Goal: Navigation & Orientation: Find specific page/section

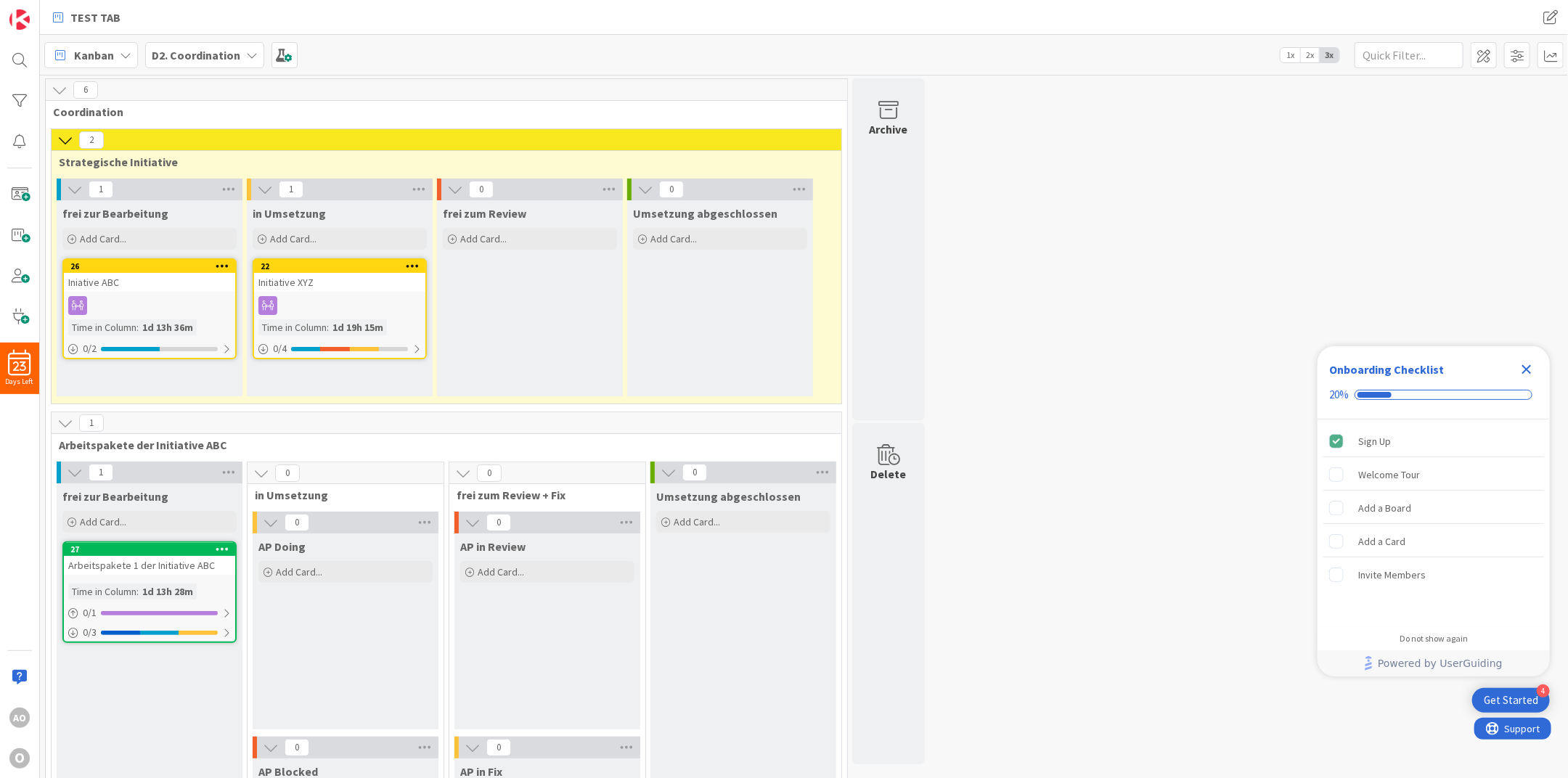
click at [253, 60] on icon at bounding box center [252, 54] width 11 height 11
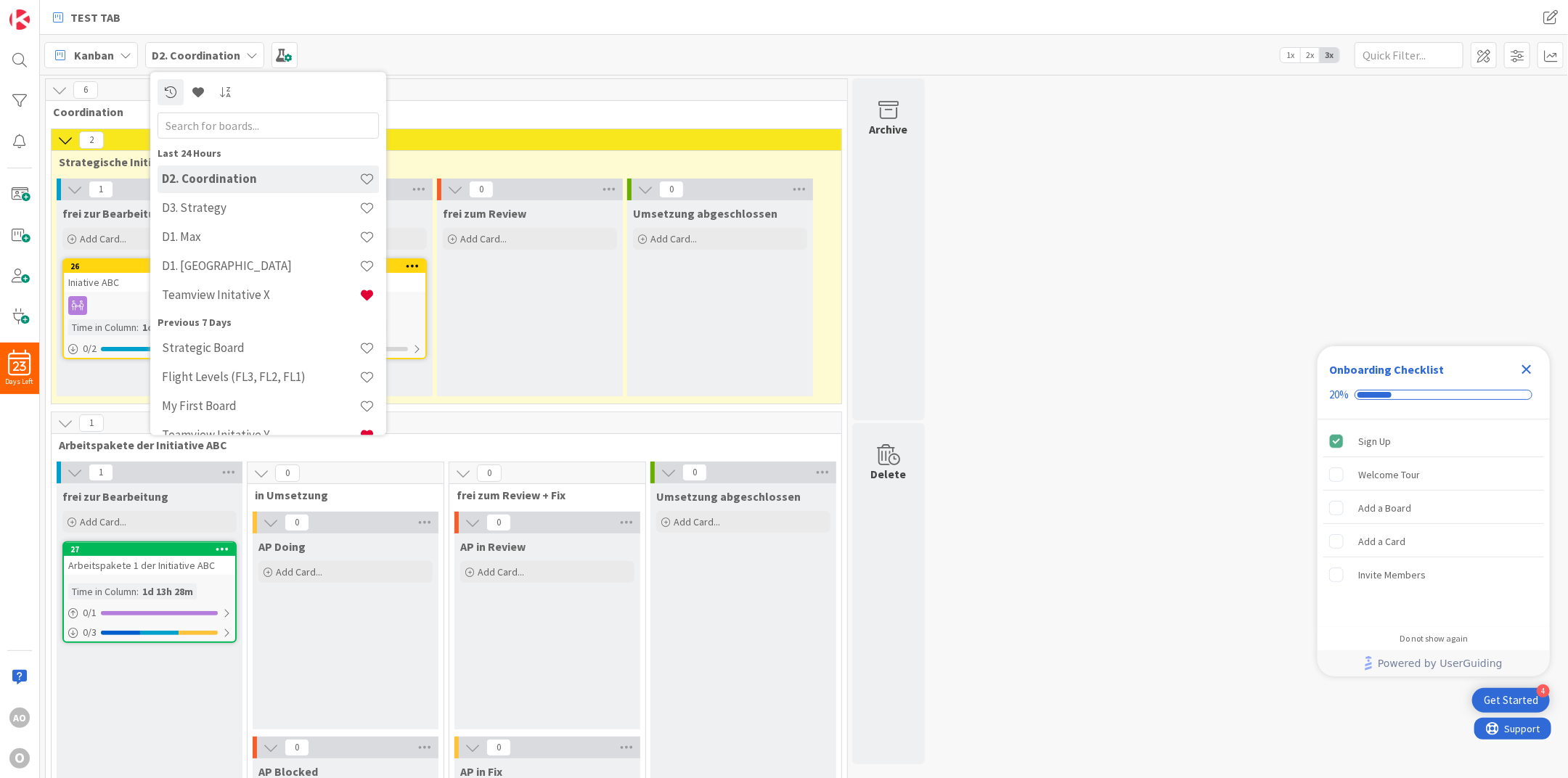
click at [253, 60] on icon at bounding box center [252, 54] width 11 height 11
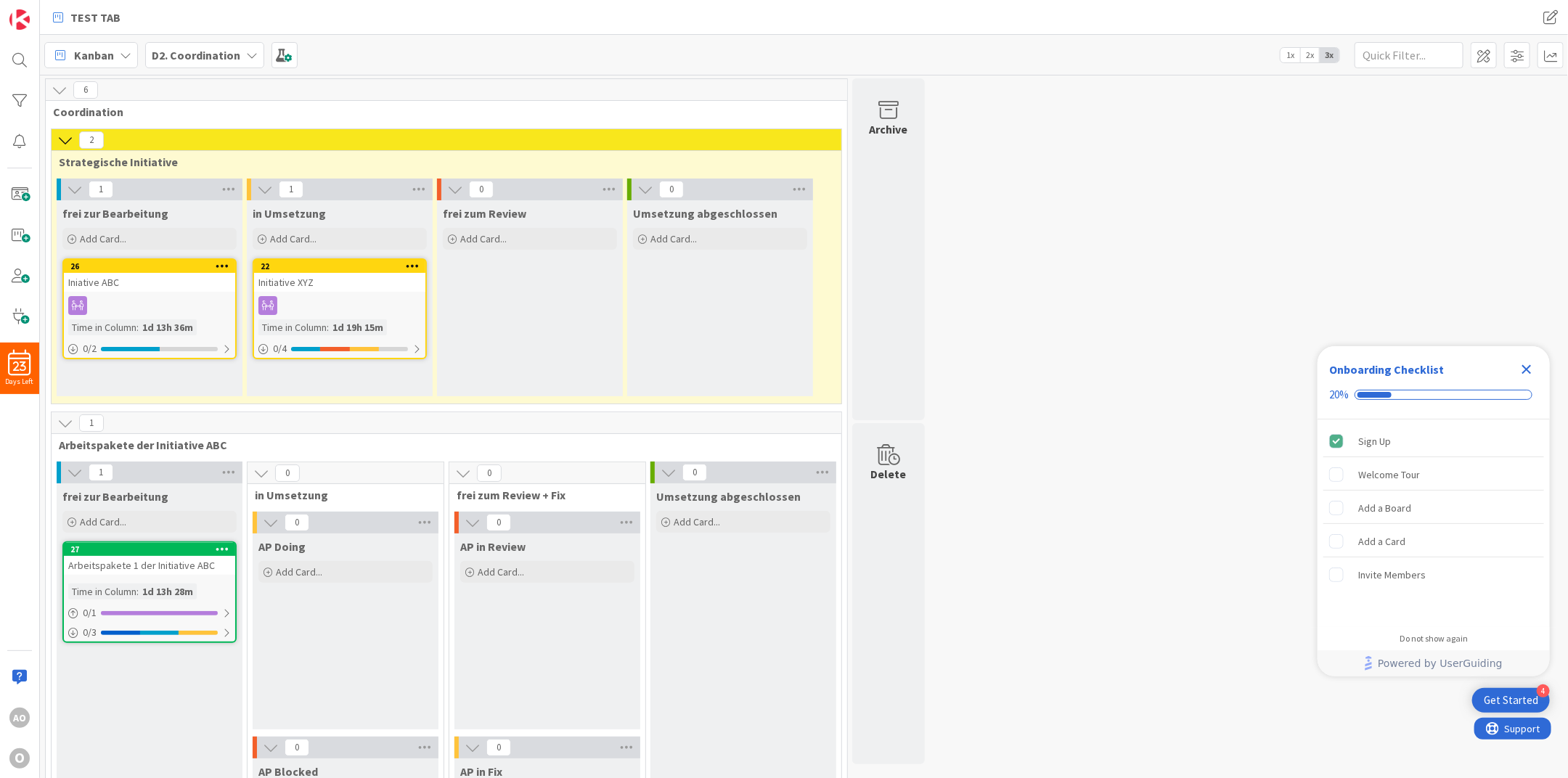
click at [246, 49] on icon at bounding box center [252, 54] width 11 height 11
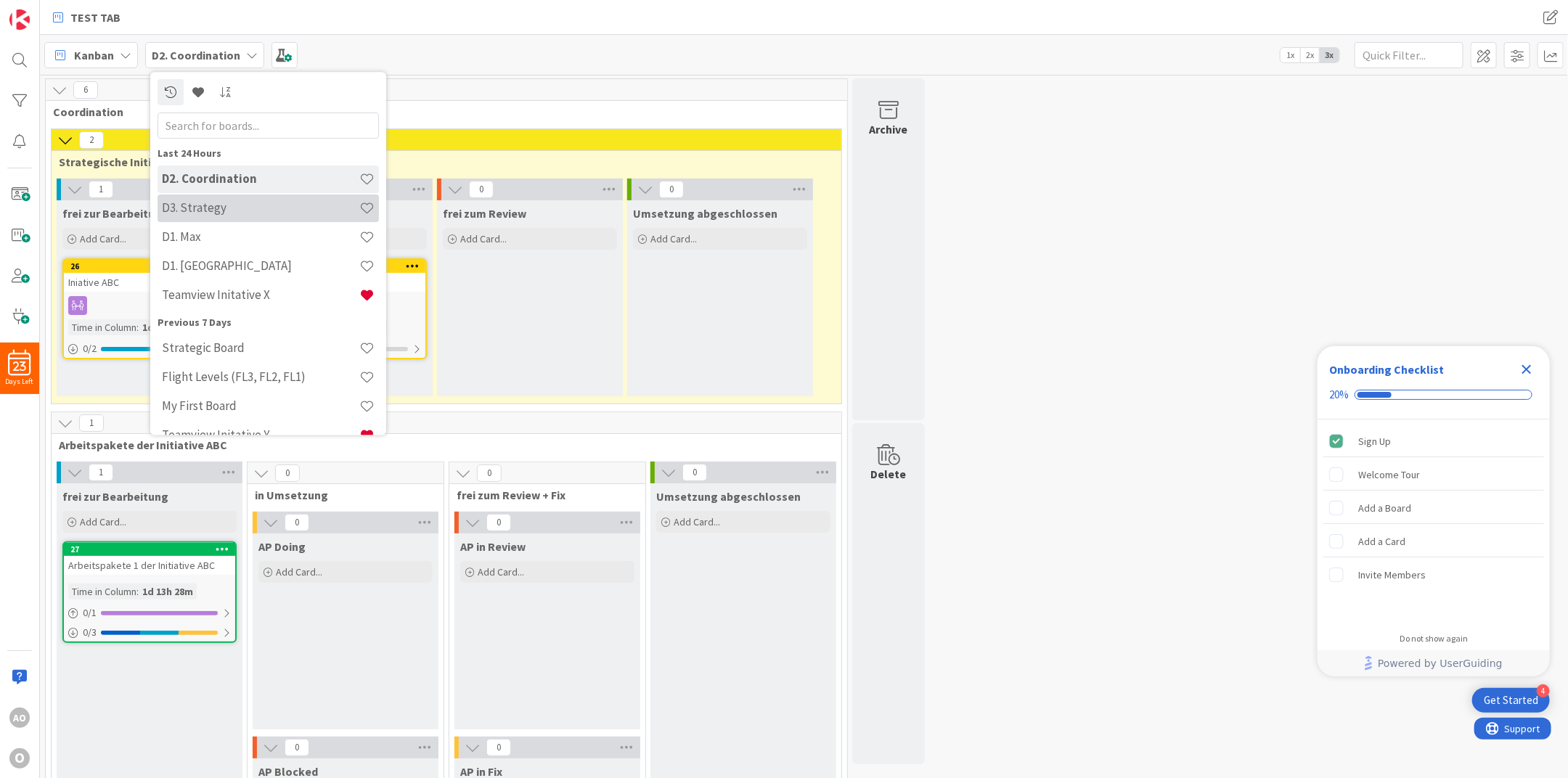
click at [225, 218] on div "D3. Strategy" at bounding box center [268, 208] width 221 height 27
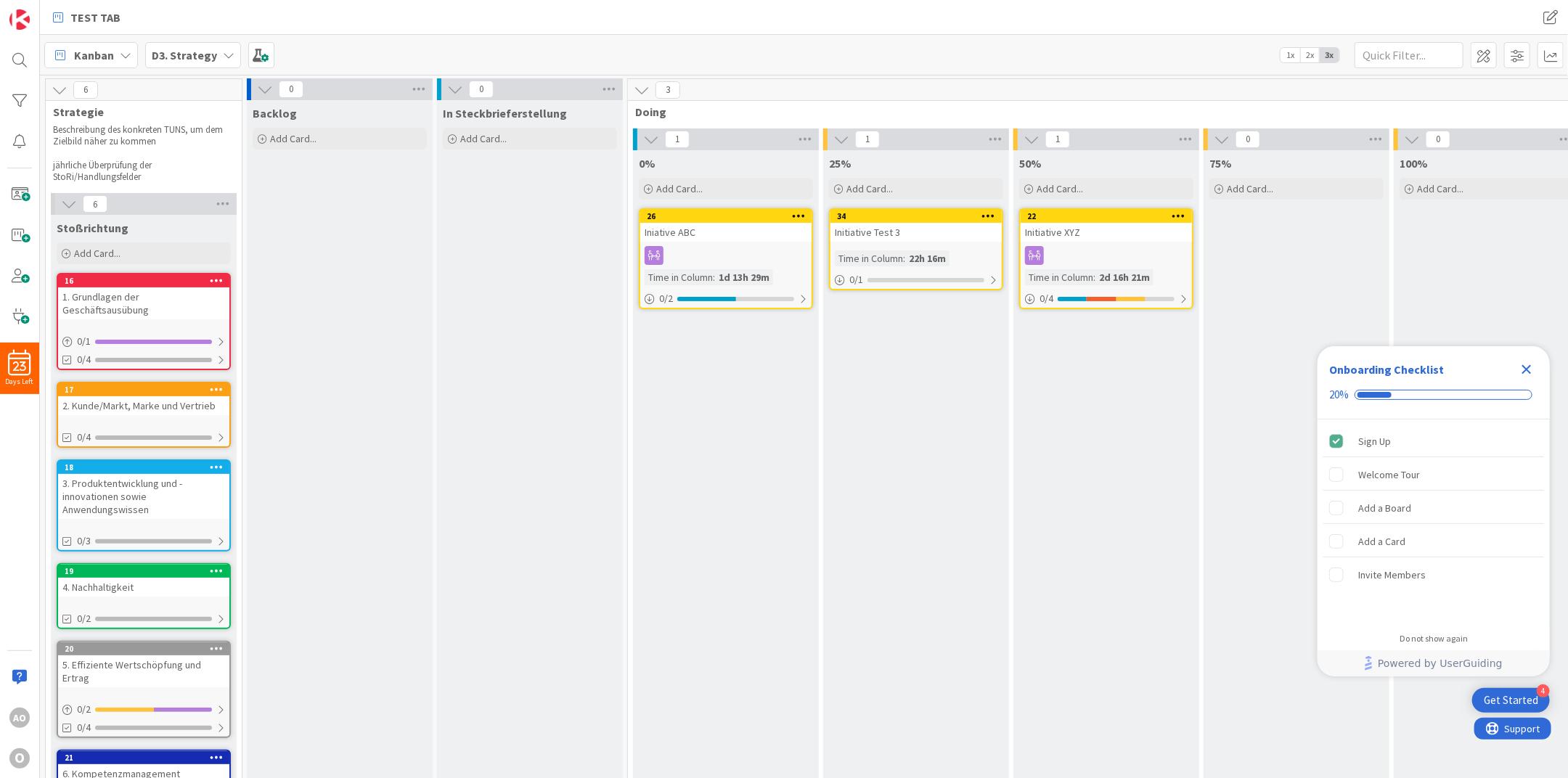
click at [196, 64] on div "D3. Strategy" at bounding box center [193, 55] width 96 height 26
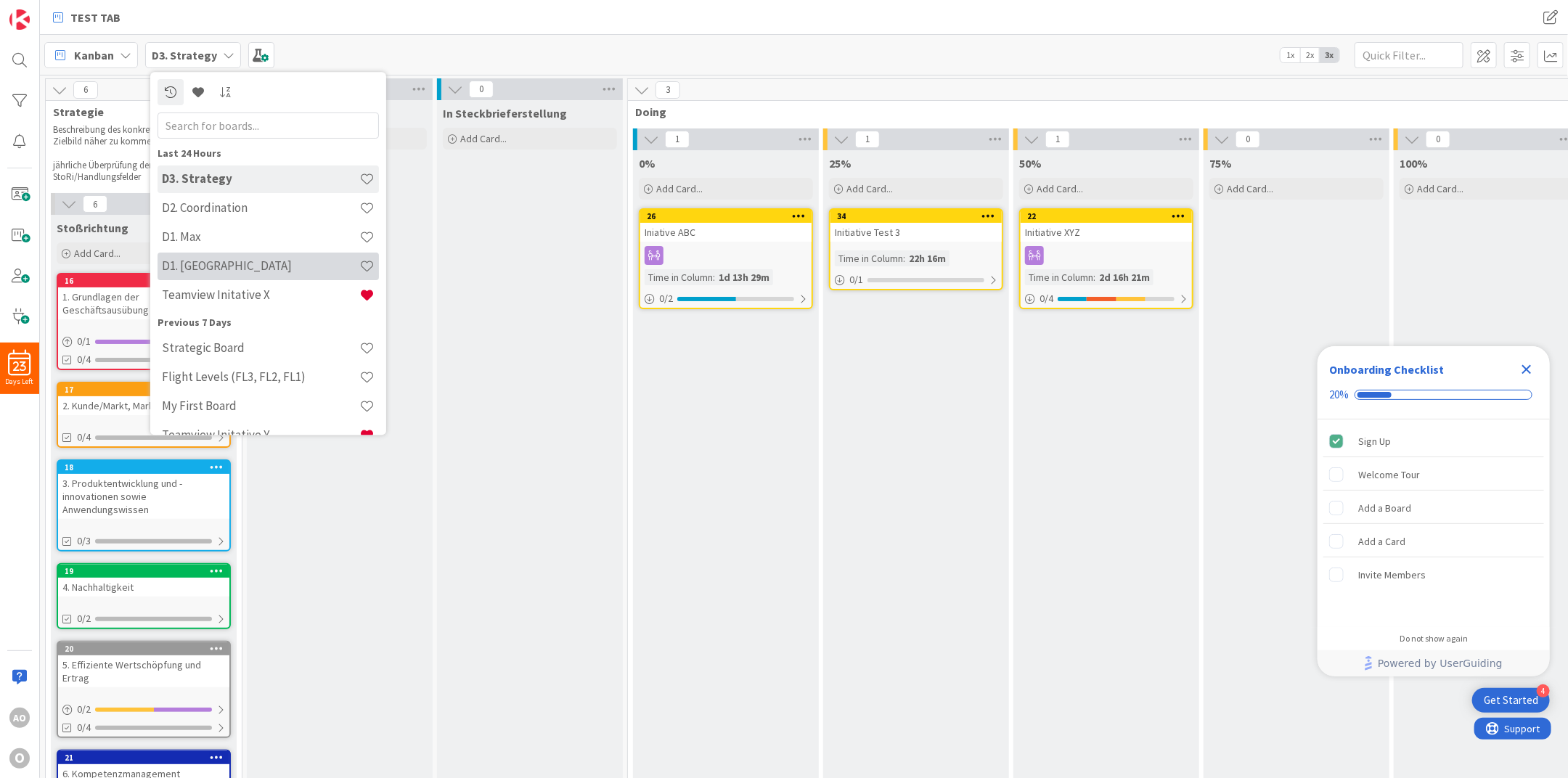
click at [236, 274] on div "D1. [GEOGRAPHIC_DATA]" at bounding box center [268, 266] width 221 height 27
